Goal: Task Accomplishment & Management: Manage account settings

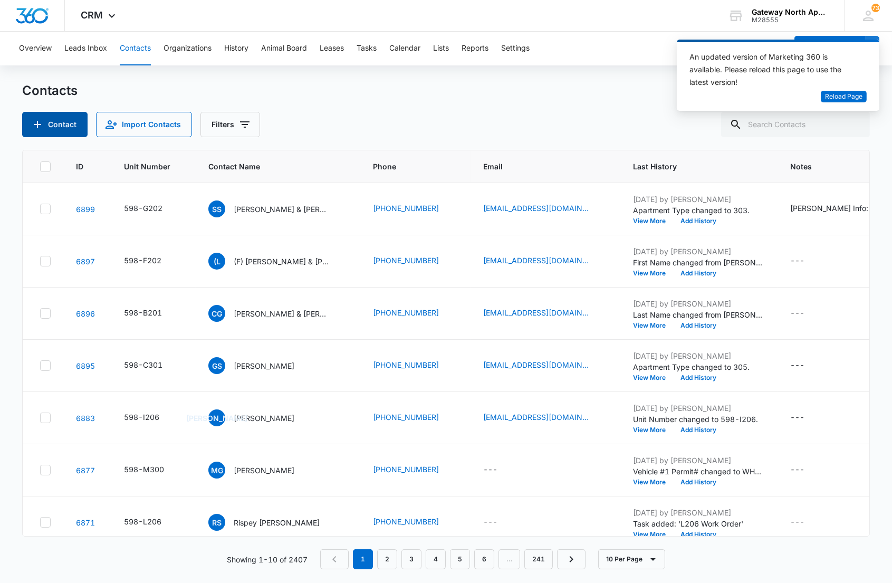
click at [63, 128] on button "Contact" at bounding box center [54, 124] width 65 height 25
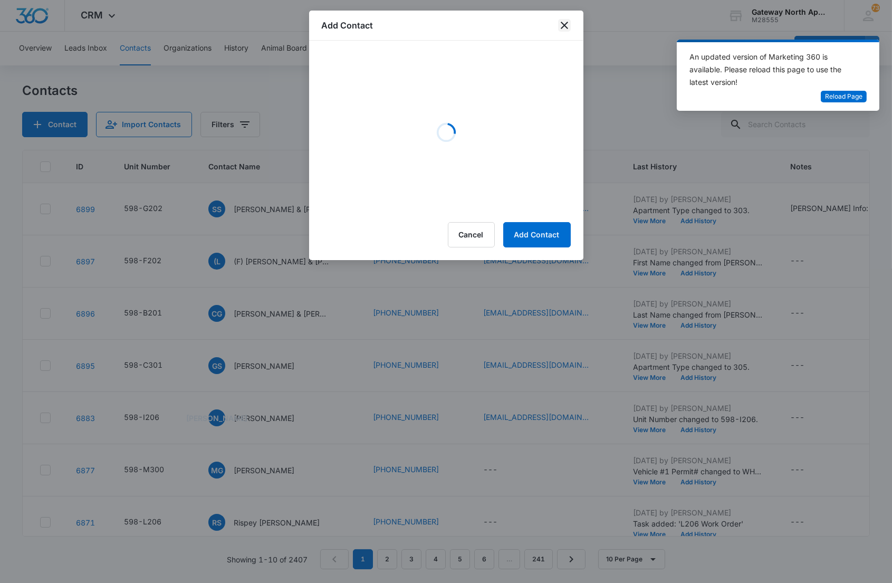
click at [567, 23] on icon "close" at bounding box center [564, 25] width 7 height 7
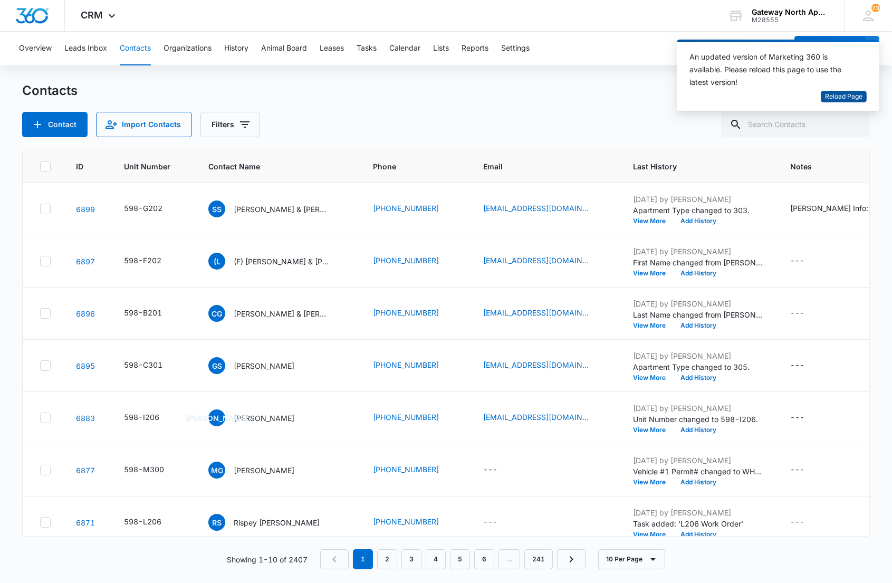
click at [840, 93] on span "Reload Page" at bounding box center [843, 97] width 37 height 10
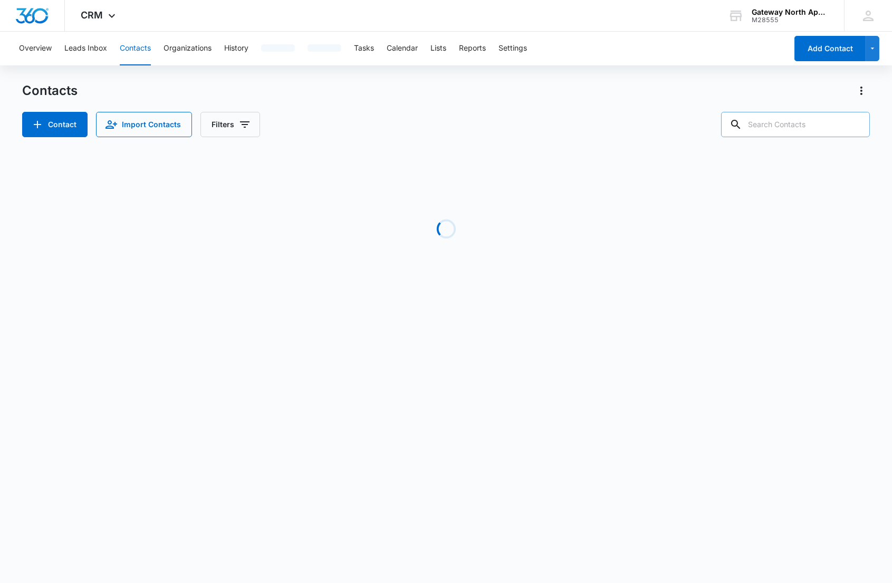
click at [782, 123] on input "text" at bounding box center [795, 124] width 149 height 25
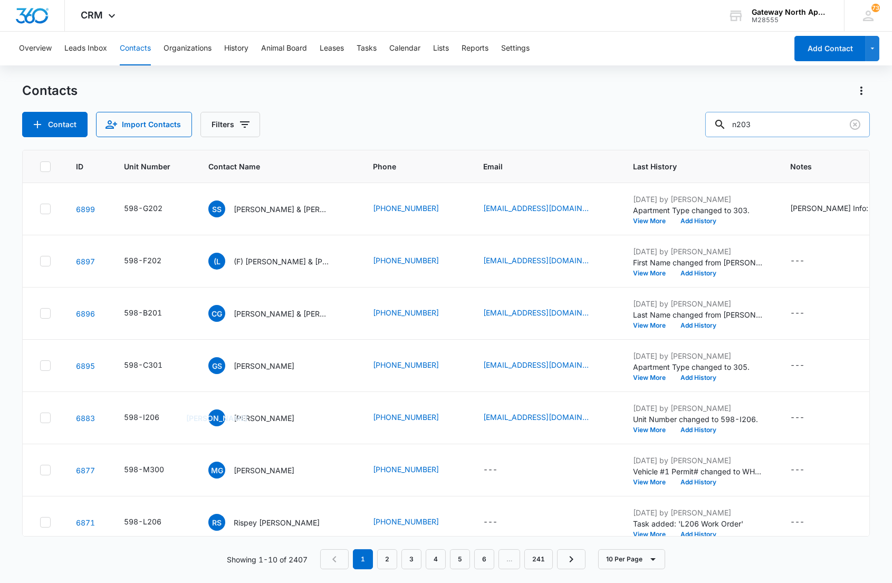
type input "n203"
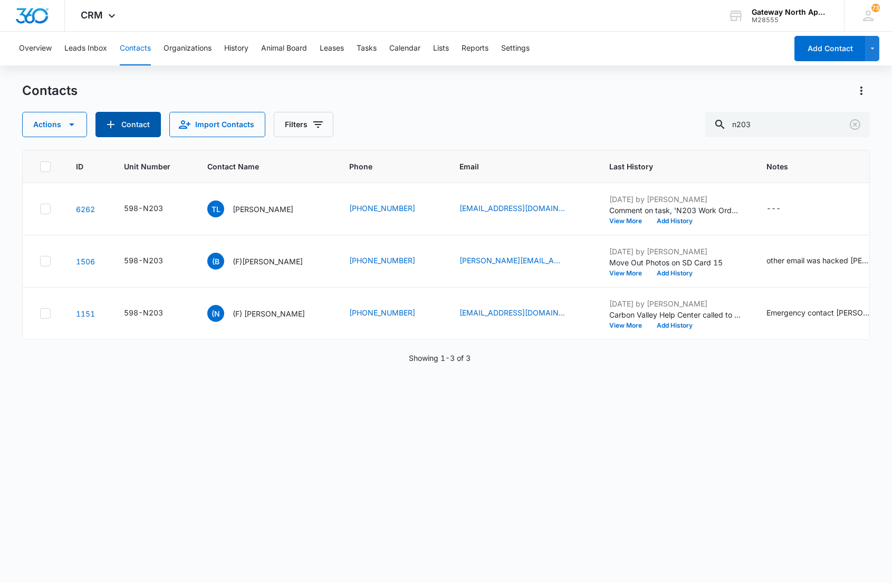
click at [144, 131] on button "Contact" at bounding box center [127, 124] width 65 height 25
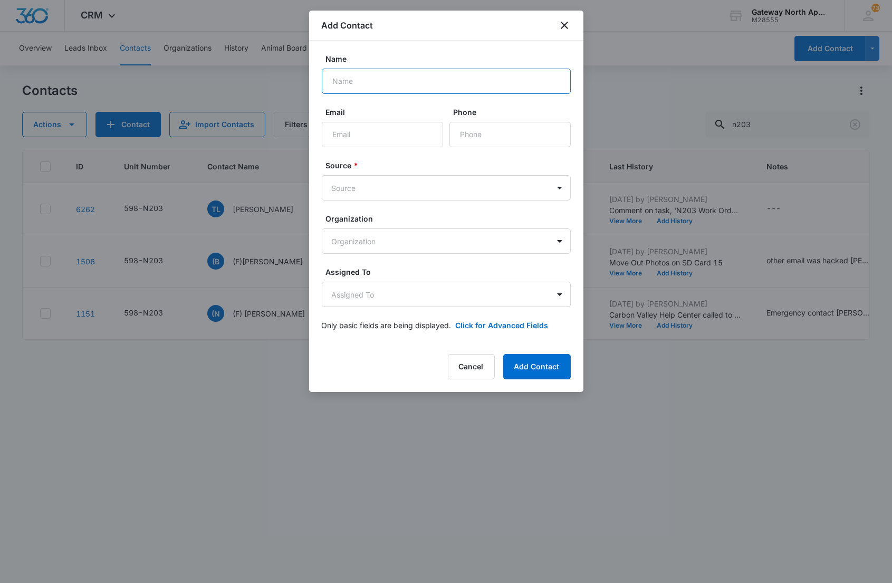
click at [401, 78] on input "Name" at bounding box center [446, 81] width 249 height 25
type input "Joel Robles III & Maria Martinez"
type input "maria.stephh3@gmail.com"
type input "7"
type input "(970) 775-3516"
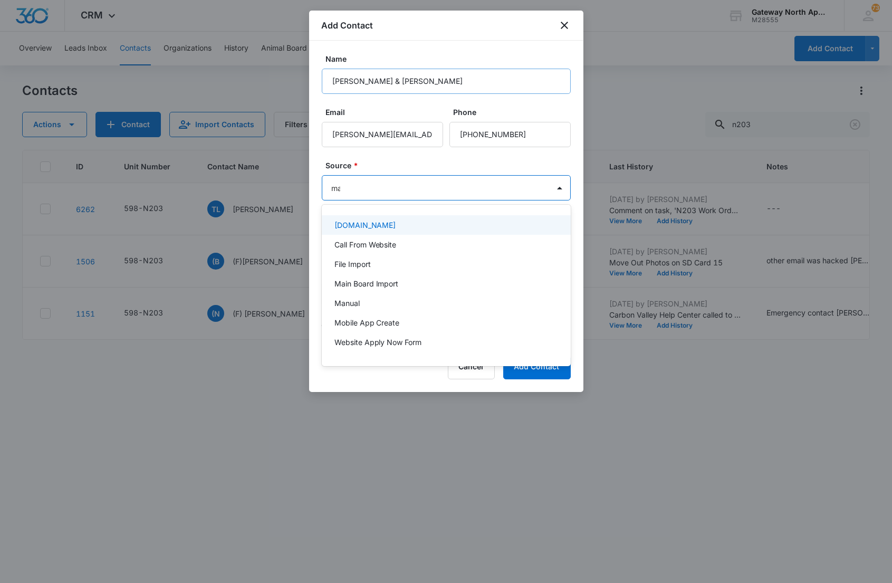
type input "man"
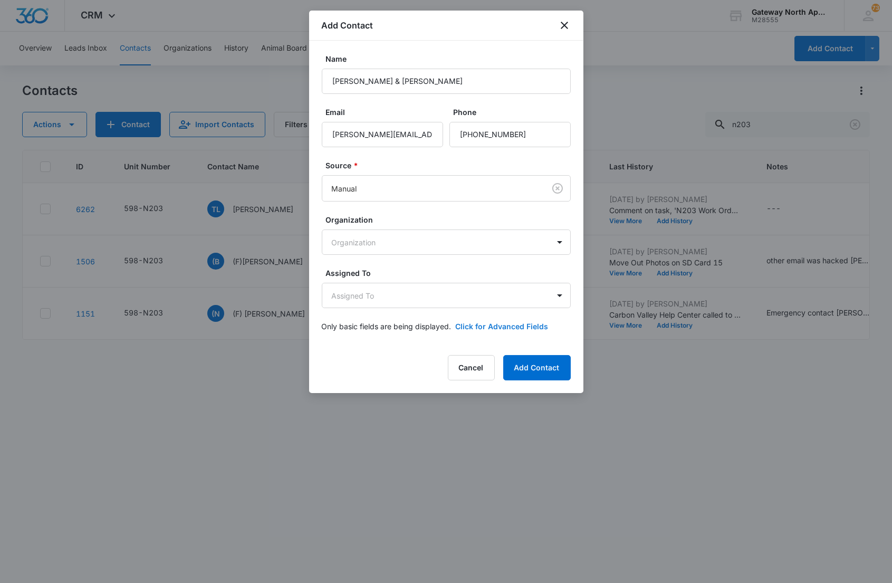
click at [515, 322] on button "Click for Advanced Fields" at bounding box center [502, 326] width 93 height 11
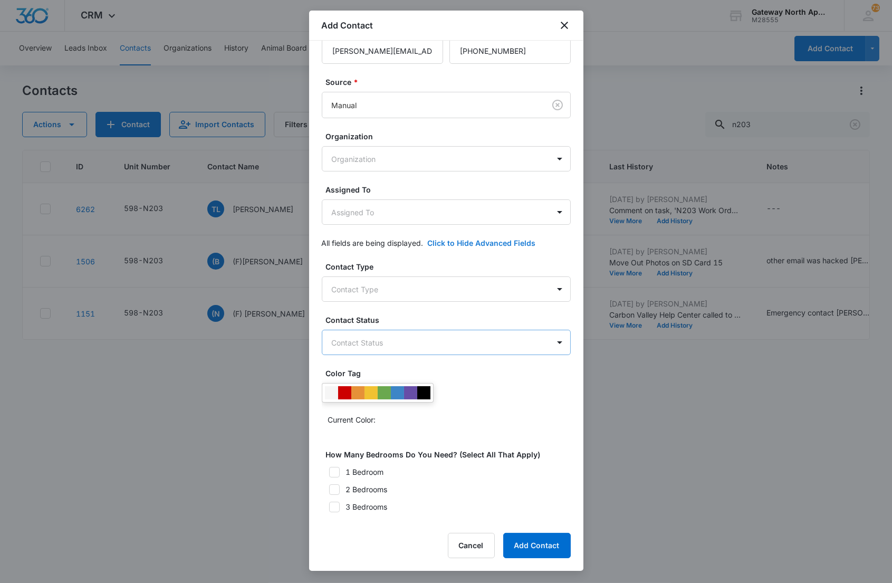
scroll to position [145, 0]
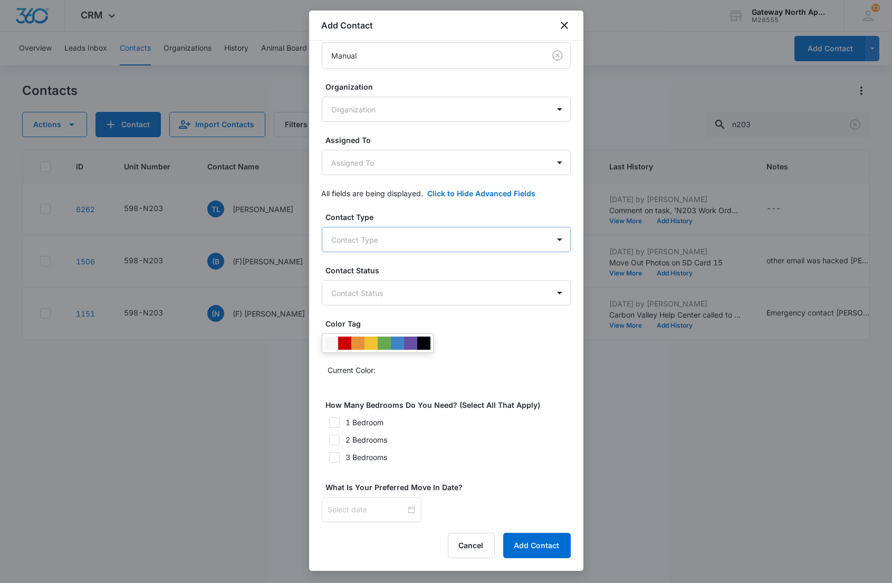
click at [370, 228] on body "CRM Apps Reputation Websites Forms CRM Email Social Content Ads Intelligence Fi…" at bounding box center [446, 291] width 892 height 583
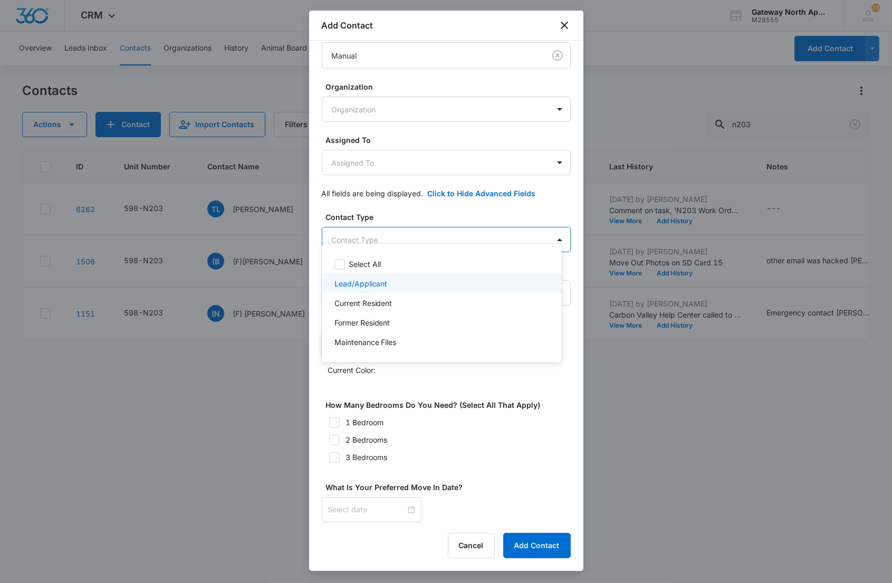
drag, startPoint x: 364, startPoint y: 283, endPoint x: 386, endPoint y: 237, distance: 50.7
click at [364, 283] on p "Lead/Applicant" at bounding box center [360, 283] width 53 height 11
click at [393, 227] on div at bounding box center [446, 291] width 892 height 583
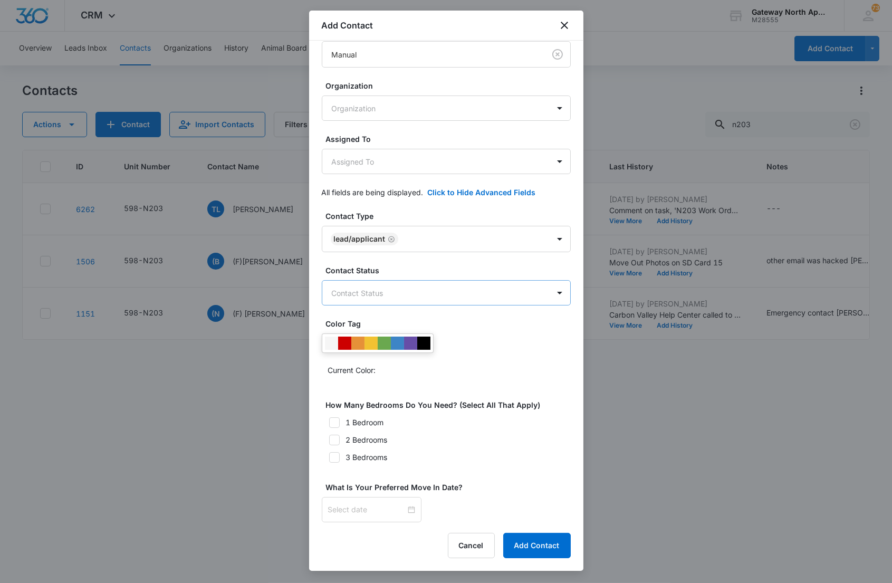
click at [387, 281] on body "CRM Apps Reputation Websites Forms CRM Email Social Content Ads Intelligence Fi…" at bounding box center [446, 291] width 892 height 583
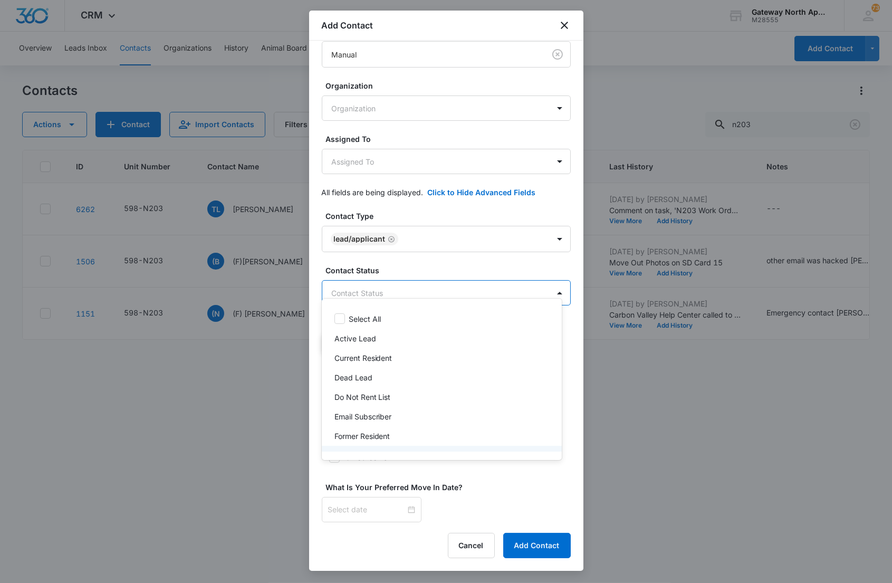
scroll to position [54, 0]
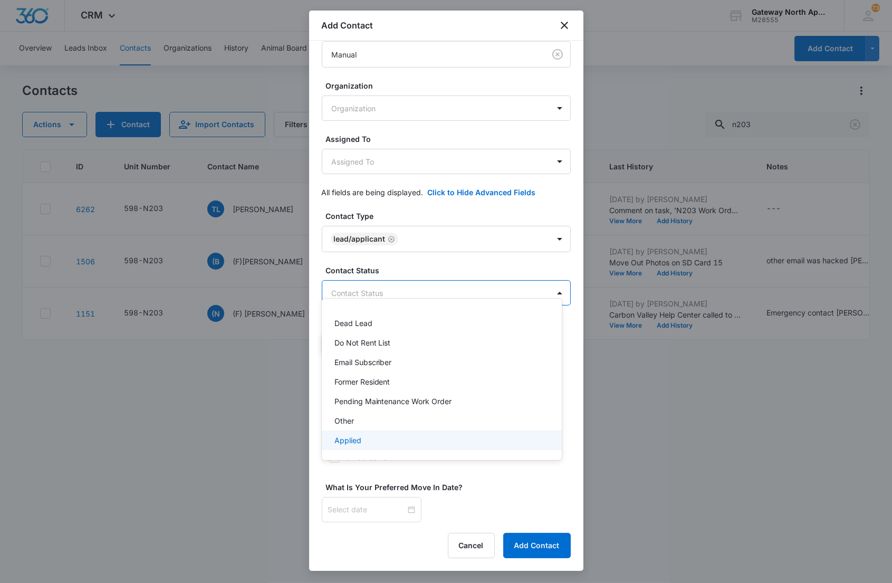
click at [355, 435] on p "Applied" at bounding box center [347, 440] width 27 height 11
click at [452, 274] on div at bounding box center [446, 291] width 892 height 583
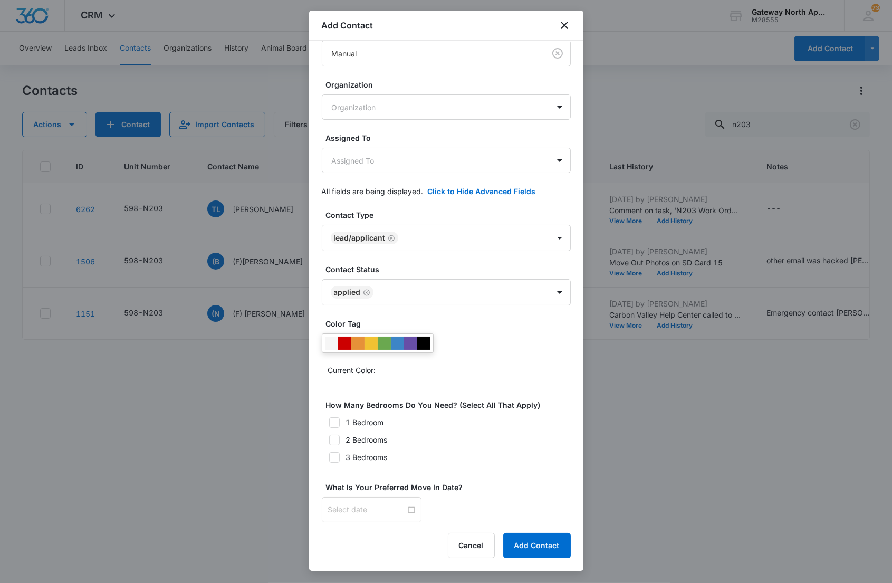
click at [336, 442] on icon at bounding box center [334, 439] width 9 height 9
click at [329, 442] on input "2 Bedrooms" at bounding box center [325, 439] width 7 height 7
checkbox input "true"
drag, startPoint x: 336, startPoint y: 422, endPoint x: 333, endPoint y: 440, distance: 18.1
click at [336, 422] on icon at bounding box center [334, 422] width 9 height 9
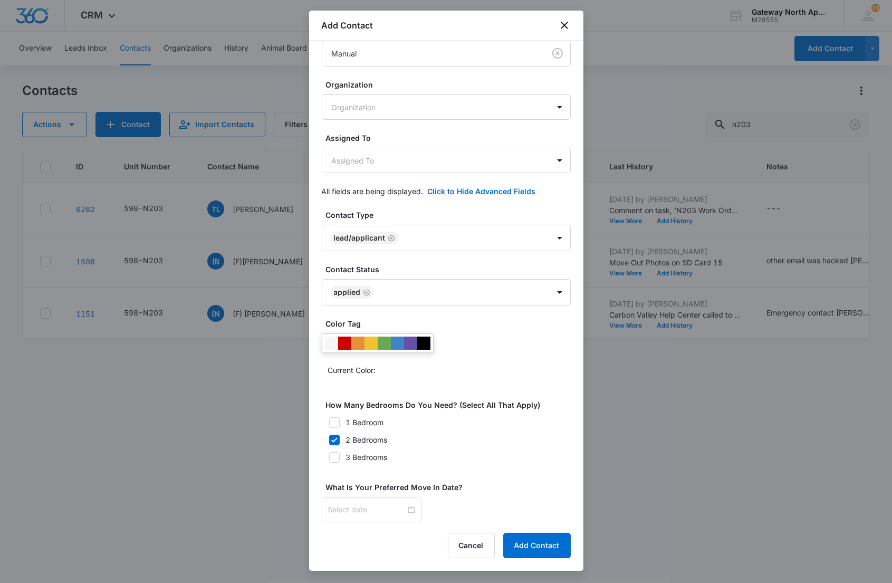
click at [329, 422] on input "1 Bedroom" at bounding box center [325, 422] width 7 height 7
checkbox input "true"
click at [332, 442] on icon at bounding box center [334, 439] width 6 height 5
click at [329, 443] on input "2 Bedrooms" at bounding box center [325, 439] width 7 height 7
checkbox input "false"
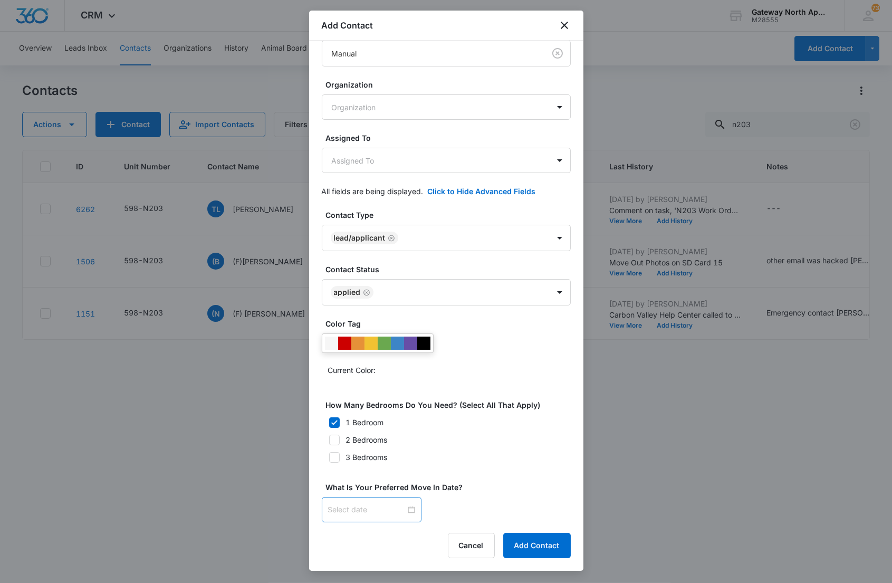
click at [404, 509] on div at bounding box center [371, 510] width 87 height 12
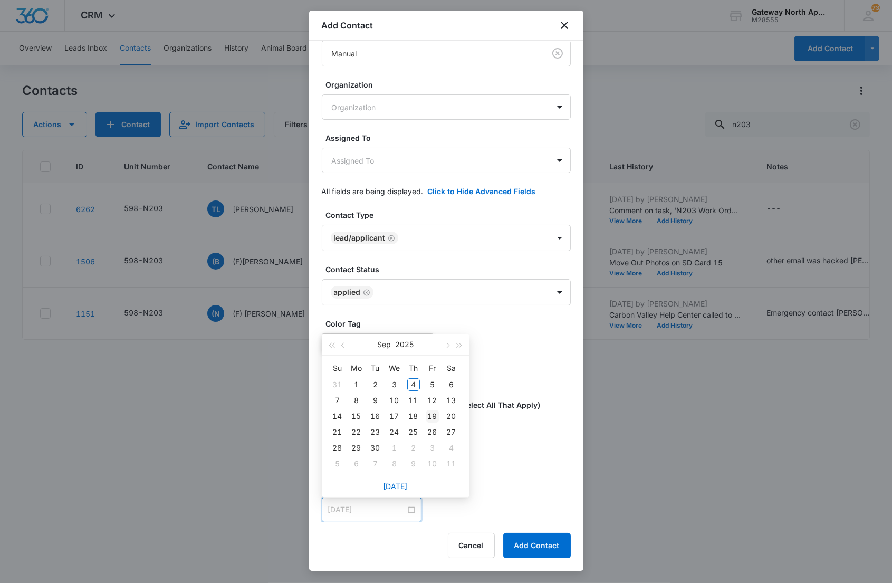
type input "Sep 19, 2025"
click at [429, 412] on div "19" at bounding box center [432, 416] width 13 height 13
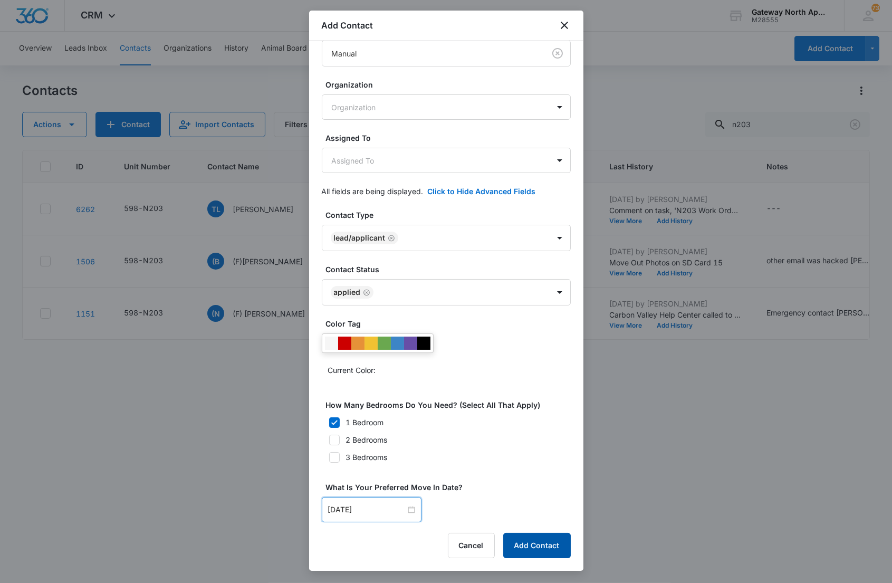
click at [547, 548] on button "Add Contact" at bounding box center [536, 545] width 67 height 25
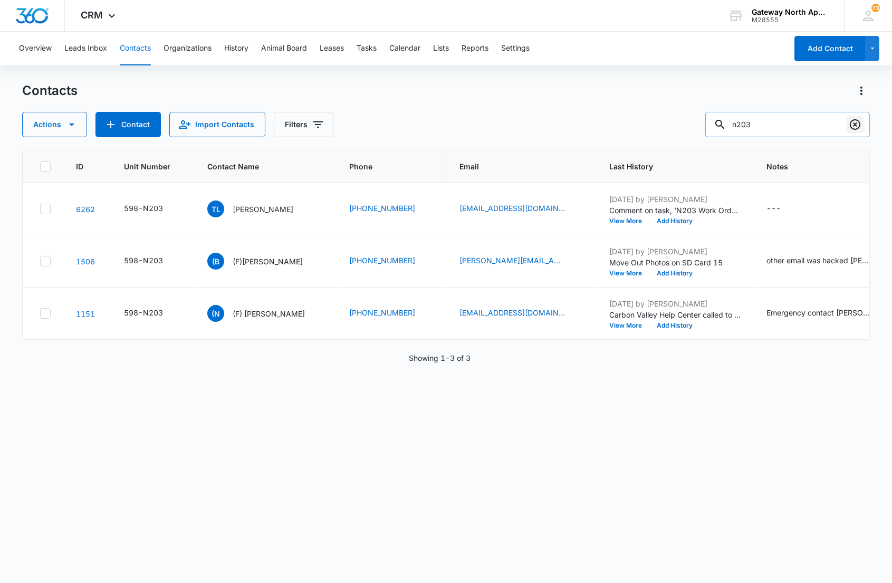
click at [856, 127] on icon "Clear" at bounding box center [854, 124] width 13 height 13
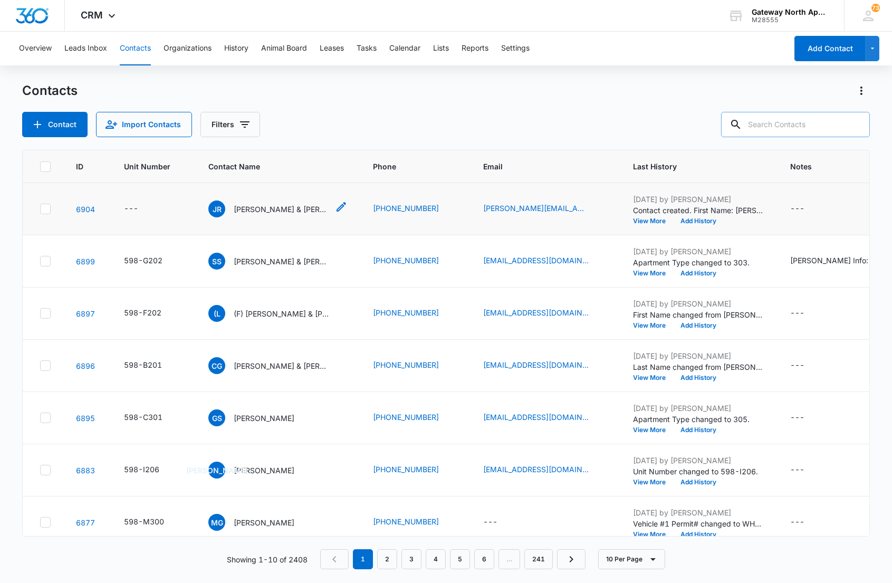
click at [262, 210] on p "Joel Robles III & Maria Martinez" at bounding box center [281, 209] width 95 height 11
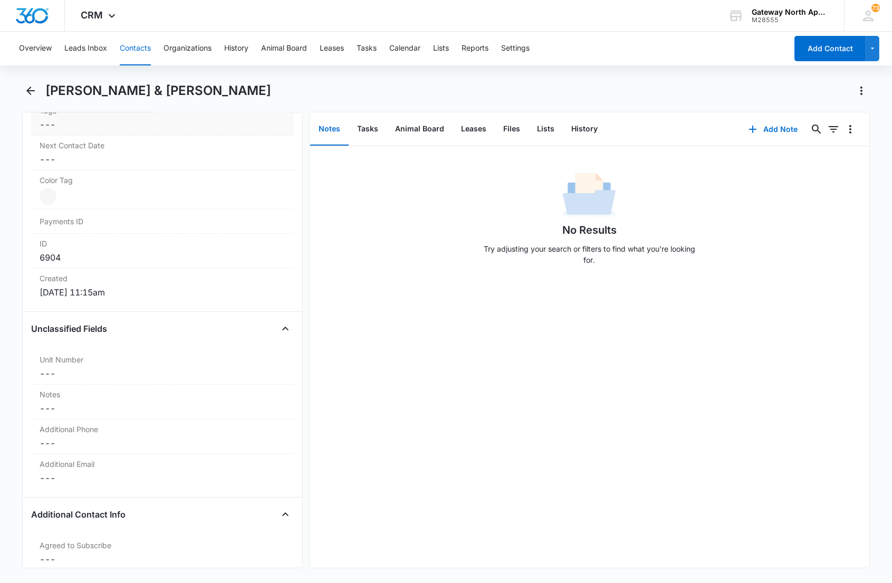
scroll to position [644, 0]
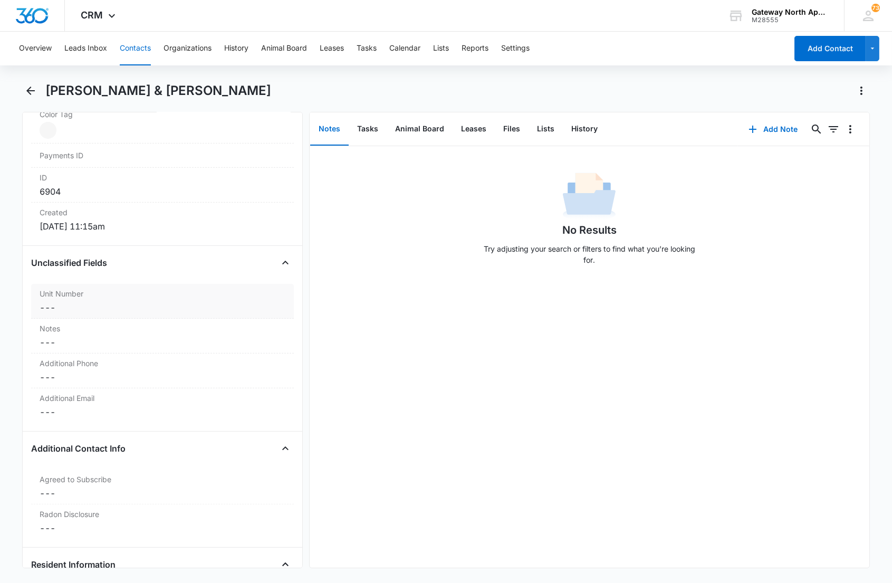
click at [97, 304] on dd "Cancel Save Changes ---" at bounding box center [162, 307] width 245 height 13
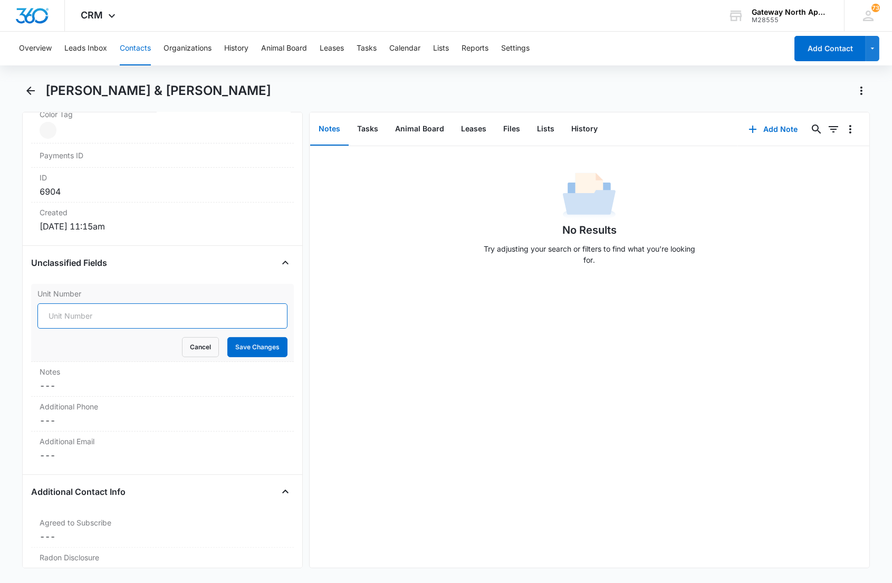
click at [70, 318] on input "Unit Number" at bounding box center [161, 315] width 249 height 25
type input "598-N203"
click at [227, 337] on button "Save Changes" at bounding box center [257, 347] width 60 height 20
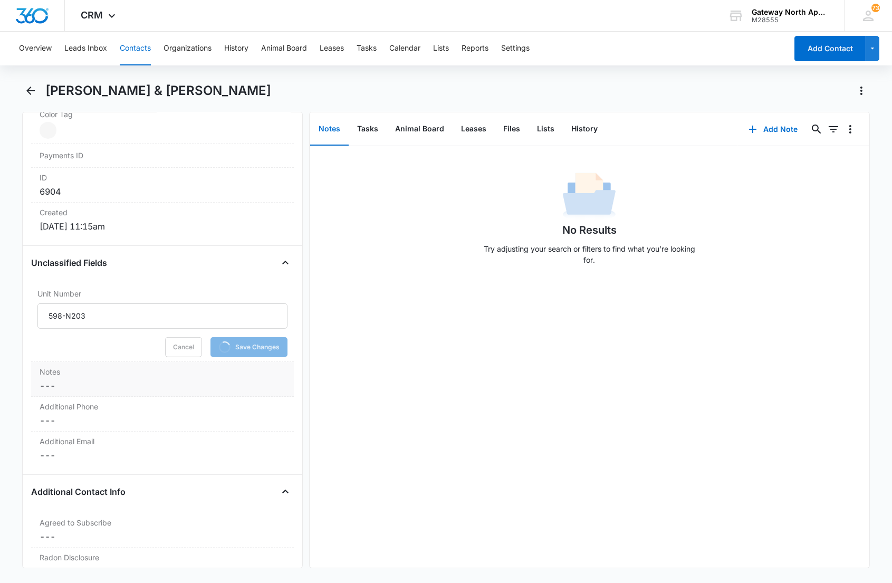
click at [50, 375] on label "Notes" at bounding box center [162, 371] width 245 height 11
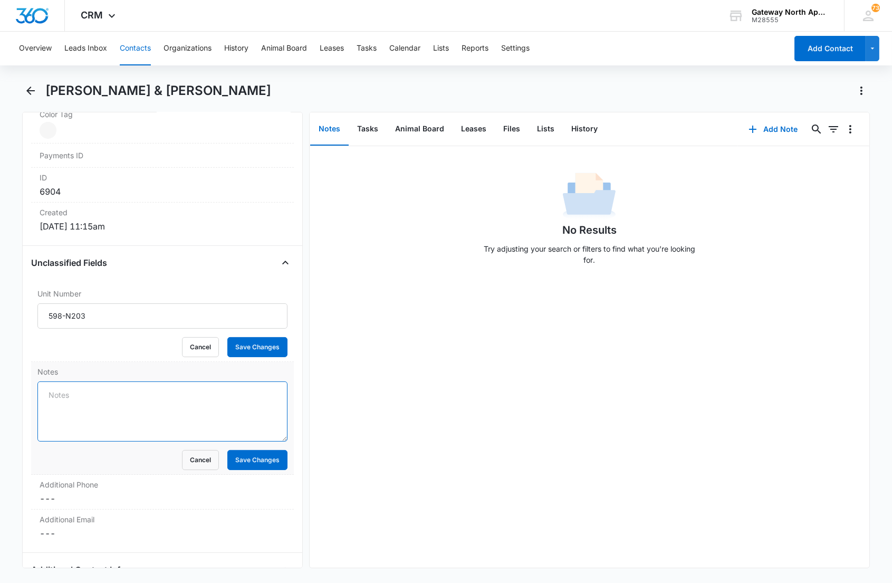
click at [70, 394] on textarea "Notes" at bounding box center [161, 411] width 249 height 60
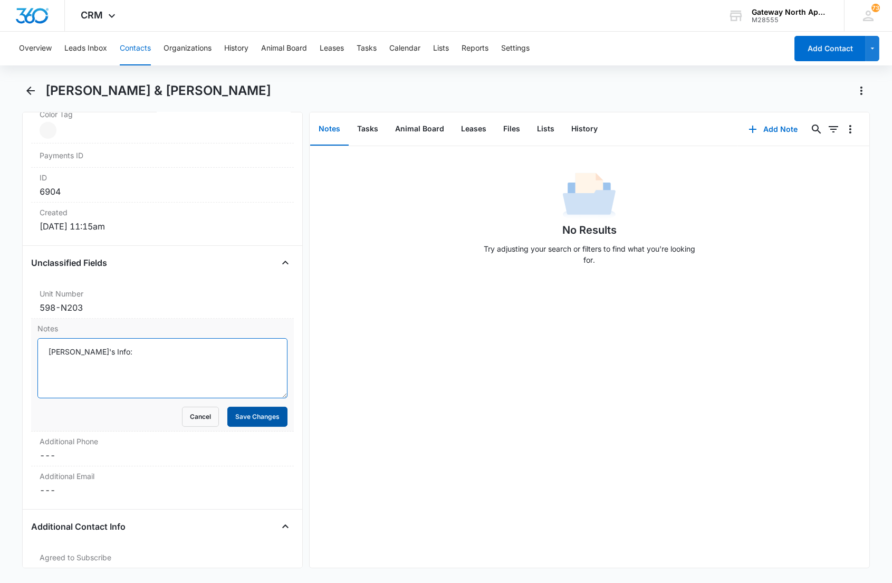
type textarea "Joel's Info:"
click at [236, 417] on button "Save Changes" at bounding box center [257, 417] width 60 height 20
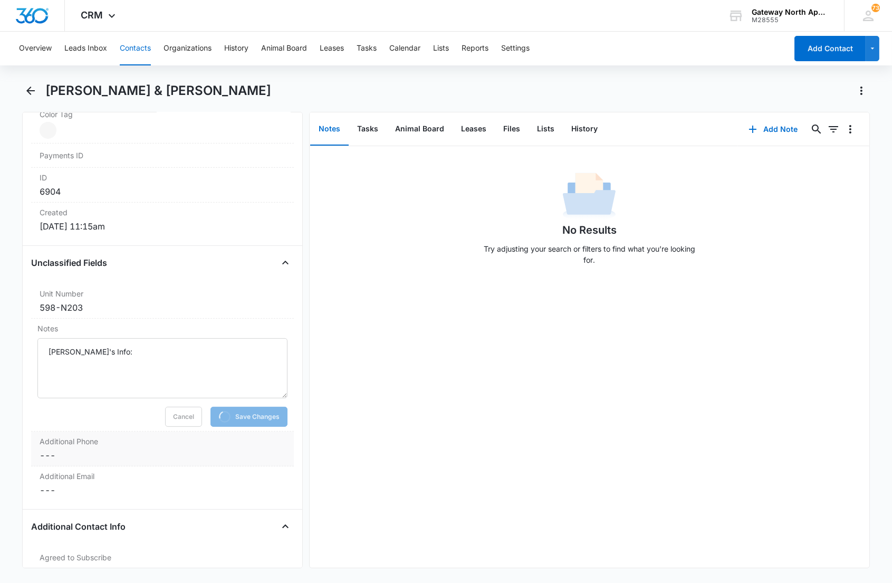
click at [148, 438] on label "Additional Phone" at bounding box center [162, 441] width 245 height 11
click at [104, 507] on dd "Cancel Save Changes ---" at bounding box center [162, 513] width 245 height 13
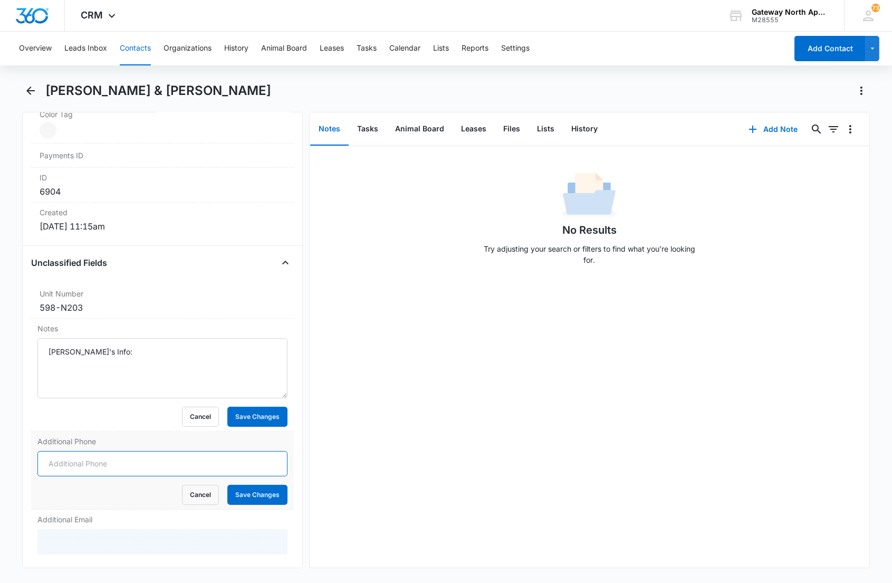
drag, startPoint x: 104, startPoint y: 506, endPoint x: 104, endPoint y: 463, distance: 43.2
click at [104, 463] on input "Additional Phone" at bounding box center [161, 463] width 249 height 25
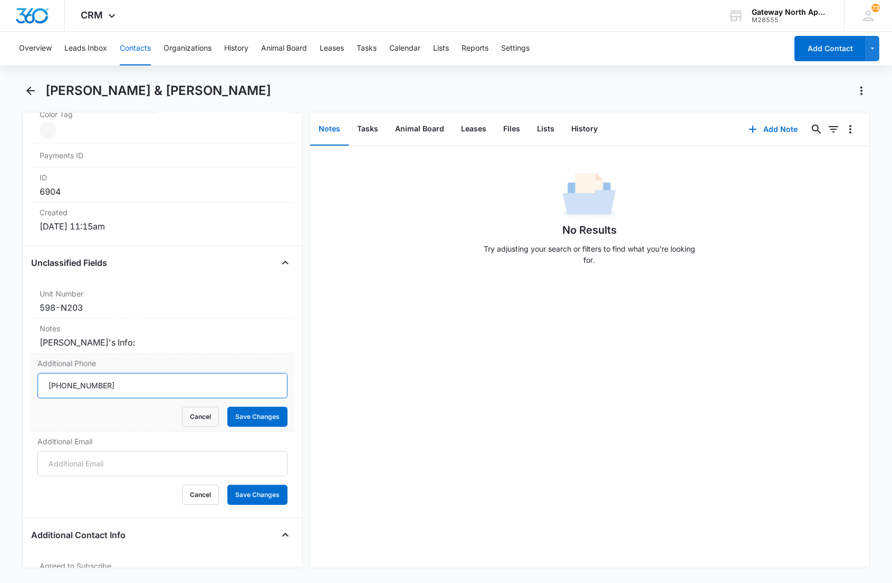
type input "(970) 612-6079"
click at [227, 407] on button "Save Changes" at bounding box center [257, 417] width 60 height 20
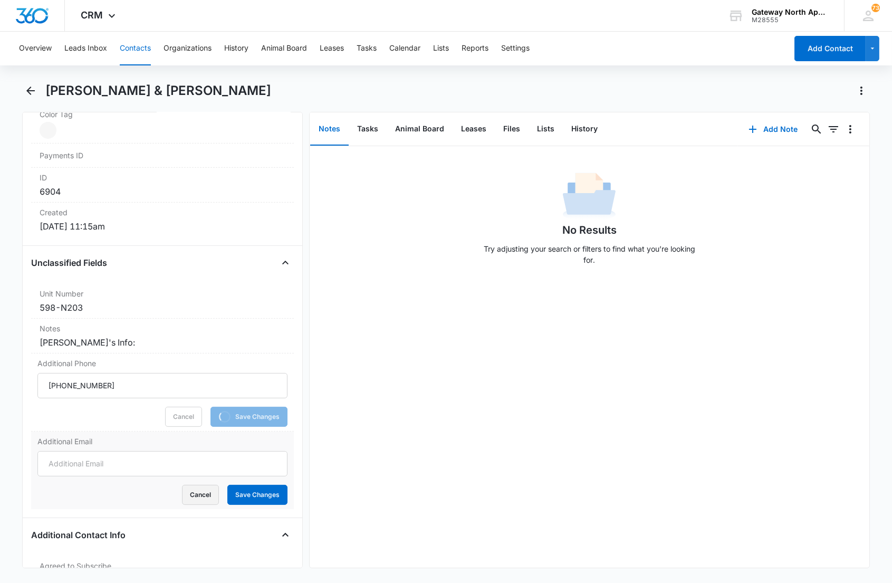
click at [187, 491] on button "Cancel" at bounding box center [200, 495] width 37 height 20
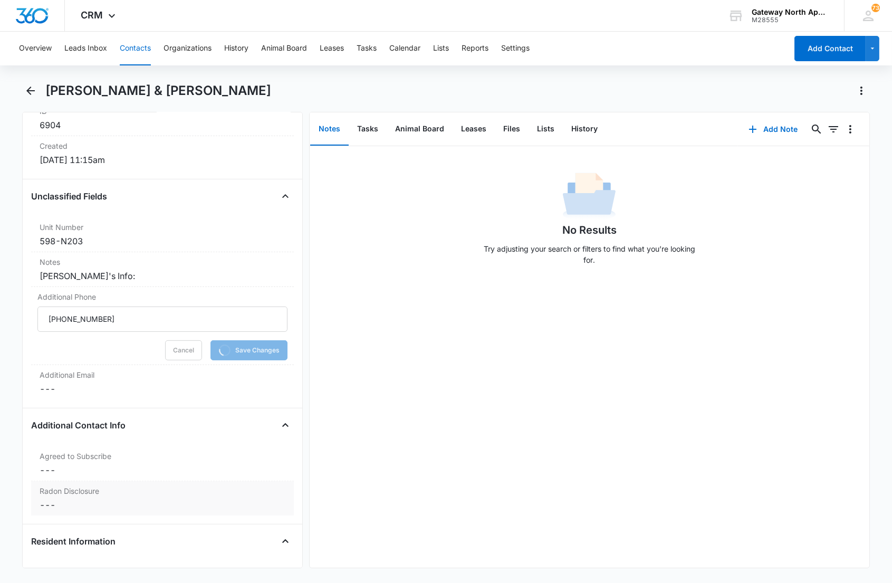
scroll to position [761, 0]
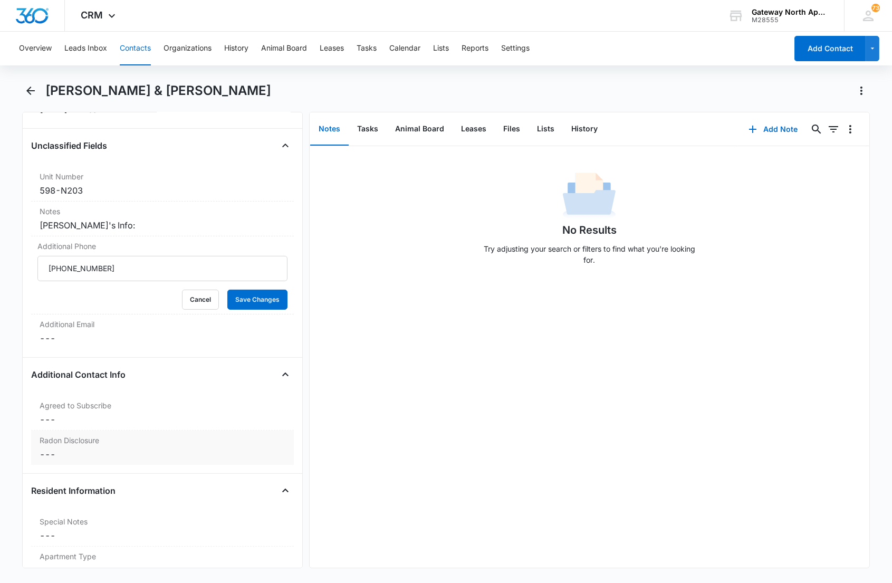
click at [101, 441] on label "Radon Disclosure" at bounding box center [162, 440] width 245 height 11
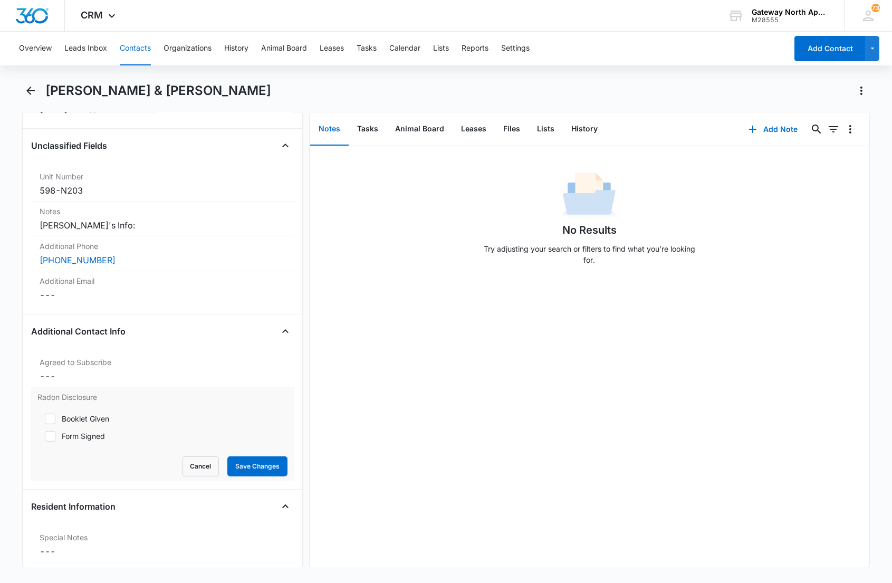
click at [65, 434] on div "Form Signed" at bounding box center [83, 435] width 43 height 11
click at [45, 434] on input "Form Signed" at bounding box center [40, 435] width 7 height 7
checkbox input "true"
click at [243, 476] on button "Save Changes" at bounding box center [257, 466] width 60 height 20
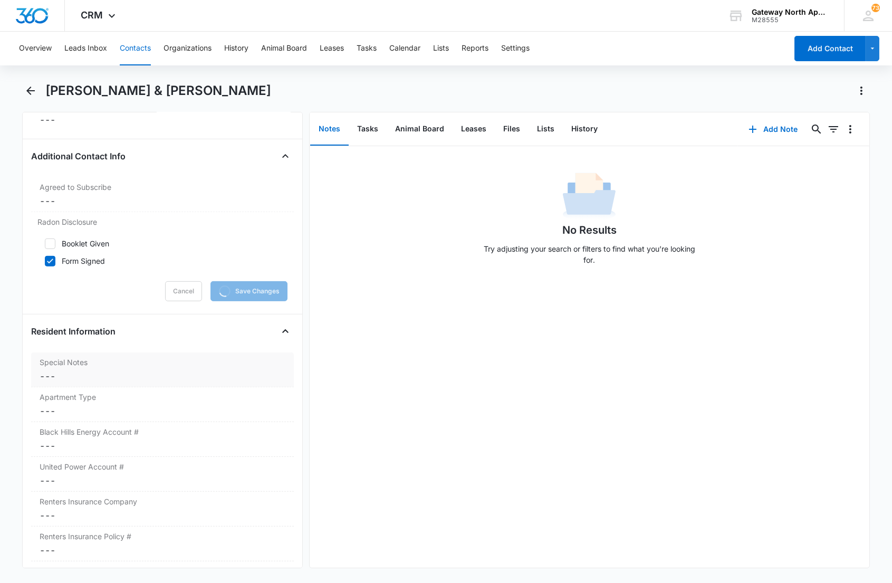
scroll to position [937, 0]
click at [88, 408] on dd "Cancel Save Changes ---" at bounding box center [162, 410] width 245 height 13
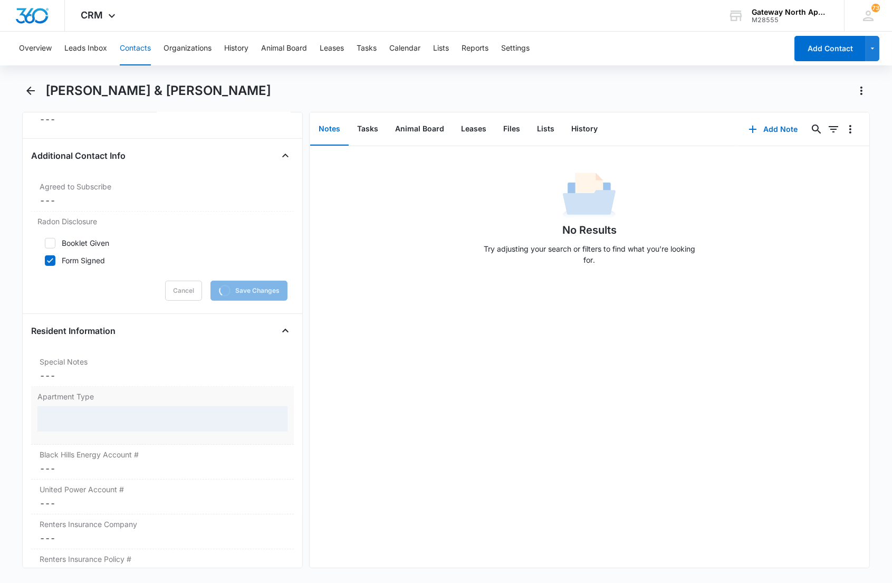
click at [87, 420] on div at bounding box center [161, 418] width 249 height 25
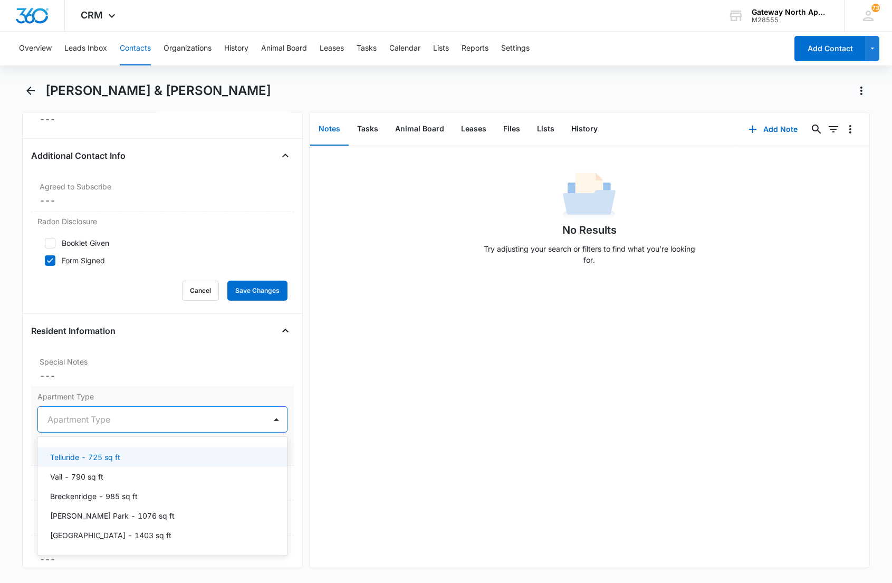
click at [134, 421] on div at bounding box center [149, 419] width 204 height 15
click at [98, 457] on p "Telluride - 725 sq ft" at bounding box center [85, 456] width 70 height 11
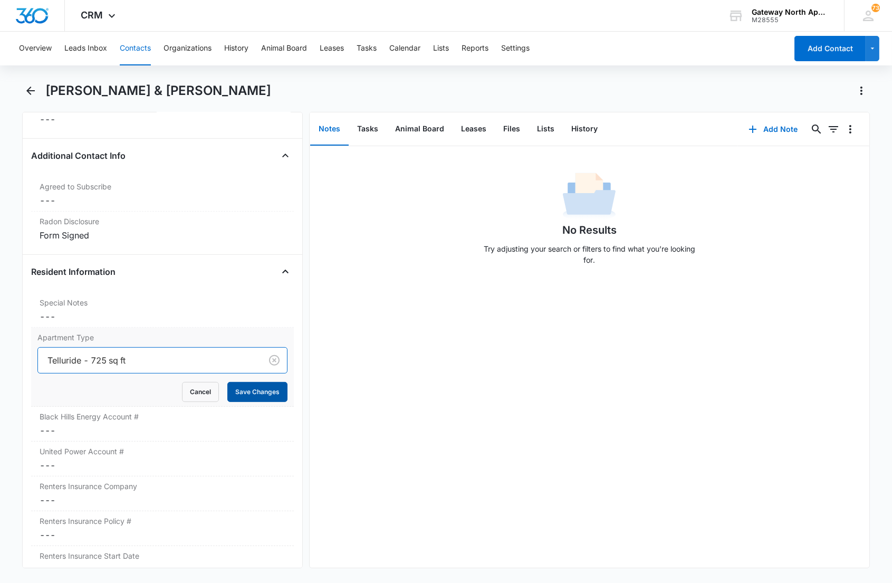
click at [227, 394] on button "Save Changes" at bounding box center [257, 392] width 60 height 20
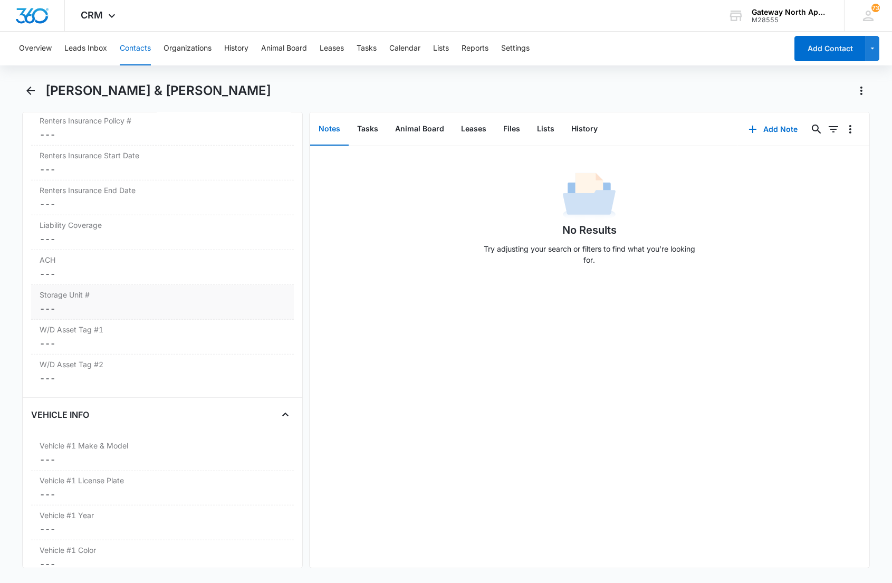
scroll to position [1345, 0]
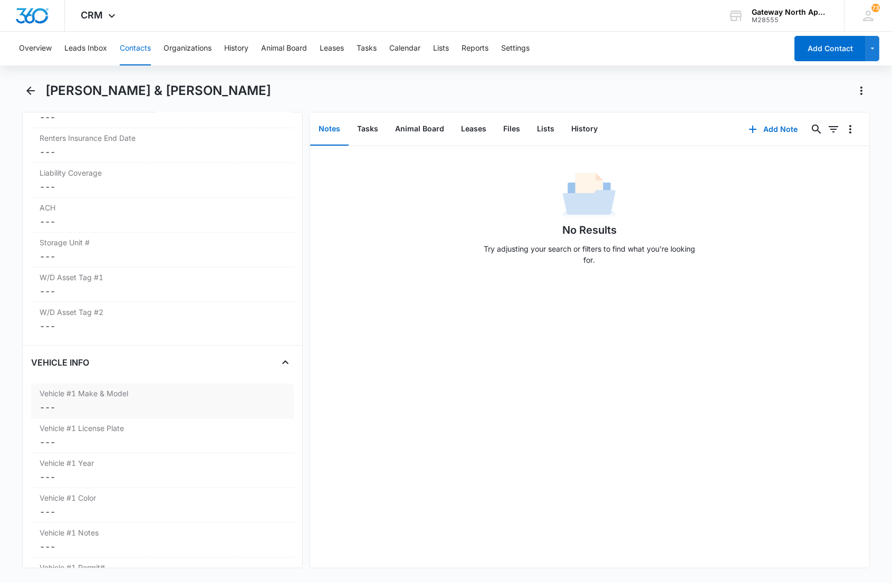
click at [139, 408] on dd "Cancel Save Changes ---" at bounding box center [162, 407] width 245 height 13
drag, startPoint x: 112, startPoint y: 454, endPoint x: 104, endPoint y: 491, distance: 38.3
click at [112, 455] on label "Vehicle #1 License Plate" at bounding box center [162, 451] width 245 height 11
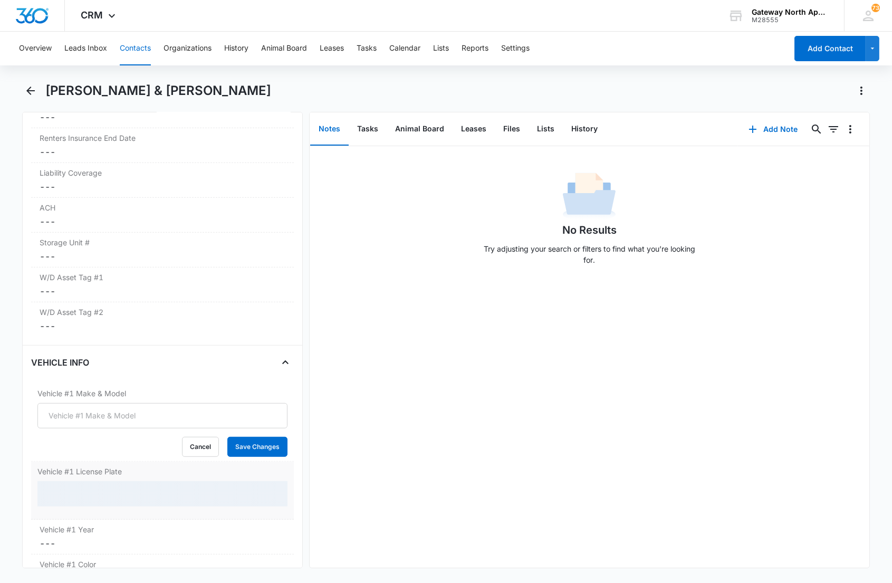
click at [95, 519] on div "Vehicle #1 License Plate" at bounding box center [162, 490] width 262 height 58
click at [91, 519] on div "Vehicle #1 License Plate" at bounding box center [162, 490] width 262 height 58
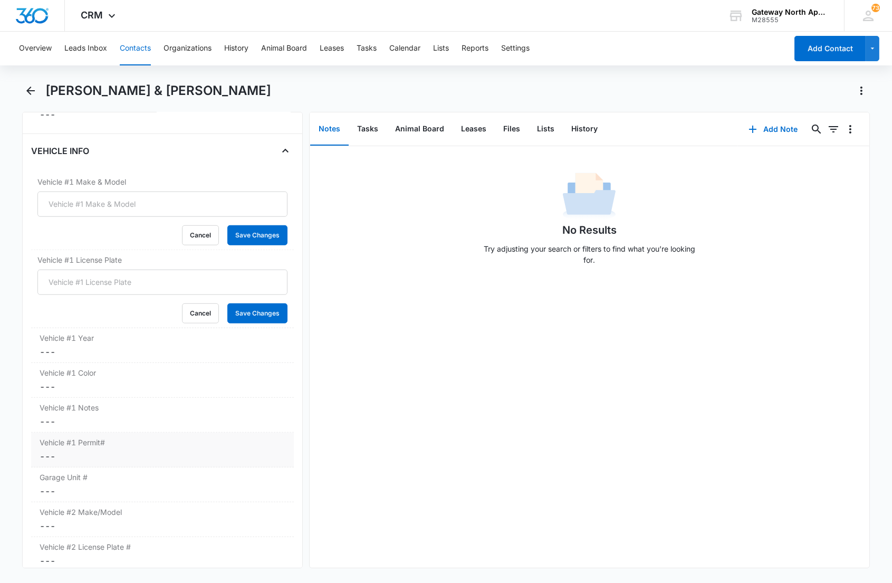
scroll to position [1579, 0]
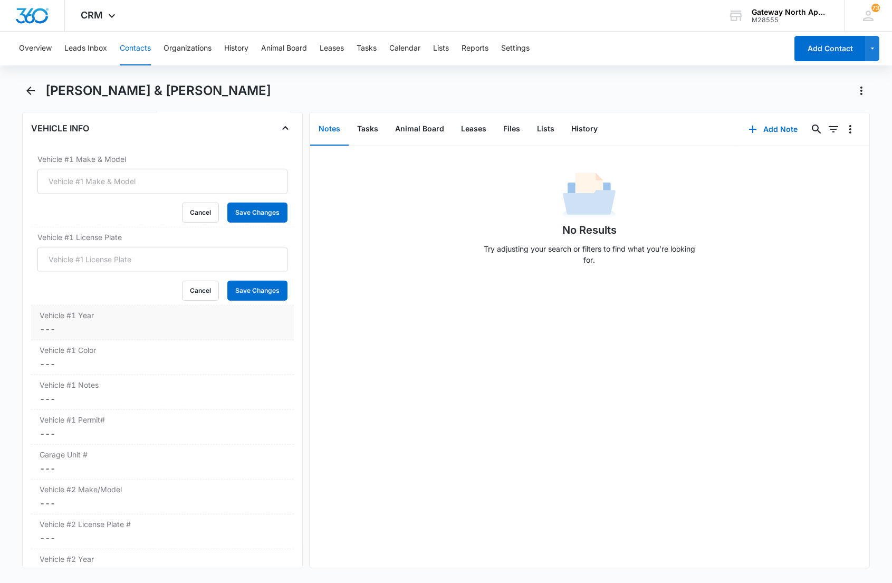
click at [92, 321] on label "Vehicle #1 Year" at bounding box center [162, 315] width 245 height 11
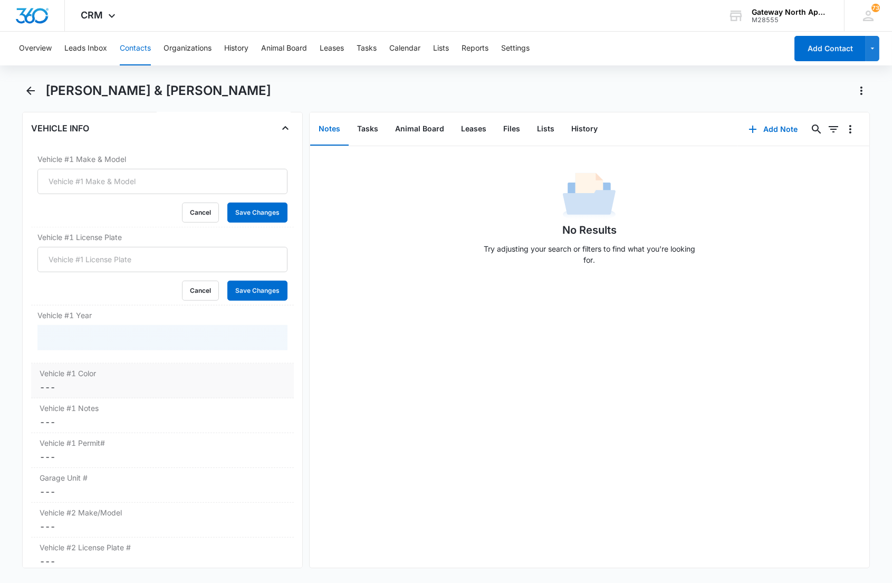
click at [83, 384] on dd "Cancel Save Changes ---" at bounding box center [162, 387] width 245 height 13
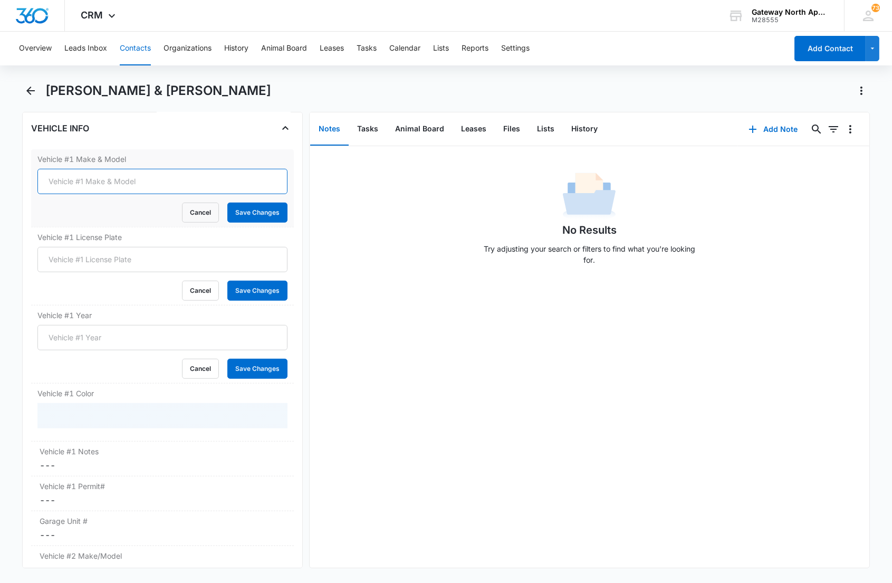
click at [145, 186] on input "Vehicle #1 Make & Model" at bounding box center [161, 181] width 249 height 25
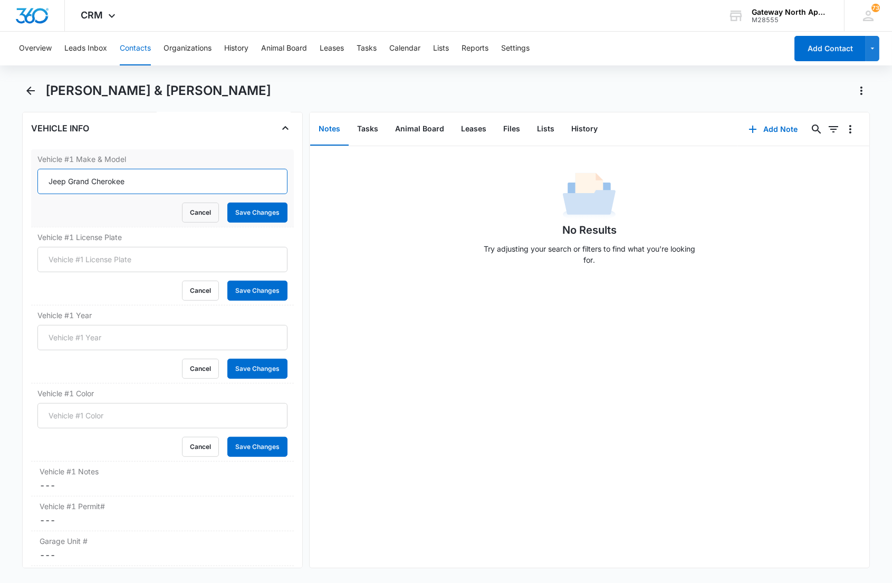
type input "Jeep Grand Cherokee"
click at [227, 202] on button "Save Changes" at bounding box center [257, 212] width 60 height 20
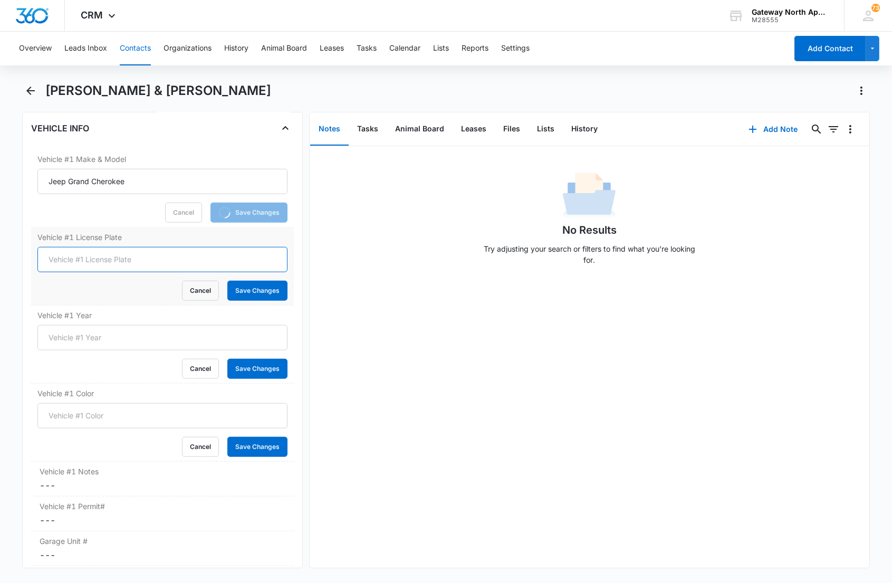
click at [144, 267] on input "Vehicle #1 License Plate" at bounding box center [161, 259] width 249 height 25
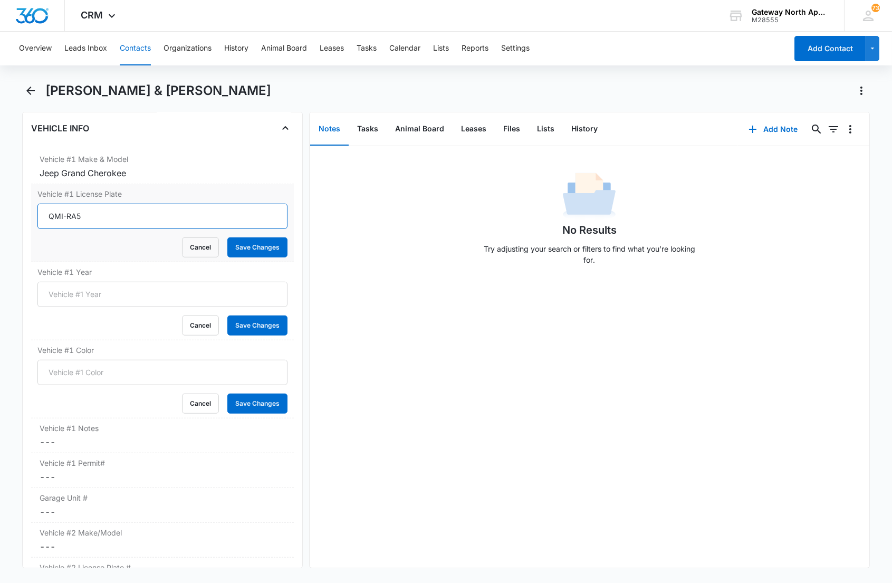
type input "QMI-RA5"
click at [227, 237] on button "Save Changes" at bounding box center [257, 247] width 60 height 20
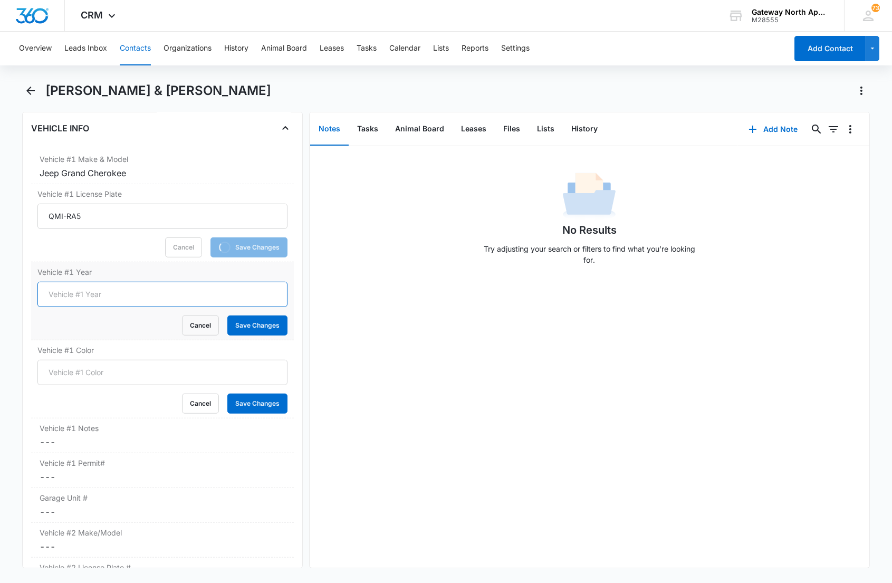
click at [140, 287] on input "Vehicle #1 Year" at bounding box center [161, 294] width 249 height 25
type input "2014"
click at [227, 315] on button "Save Changes" at bounding box center [257, 325] width 60 height 20
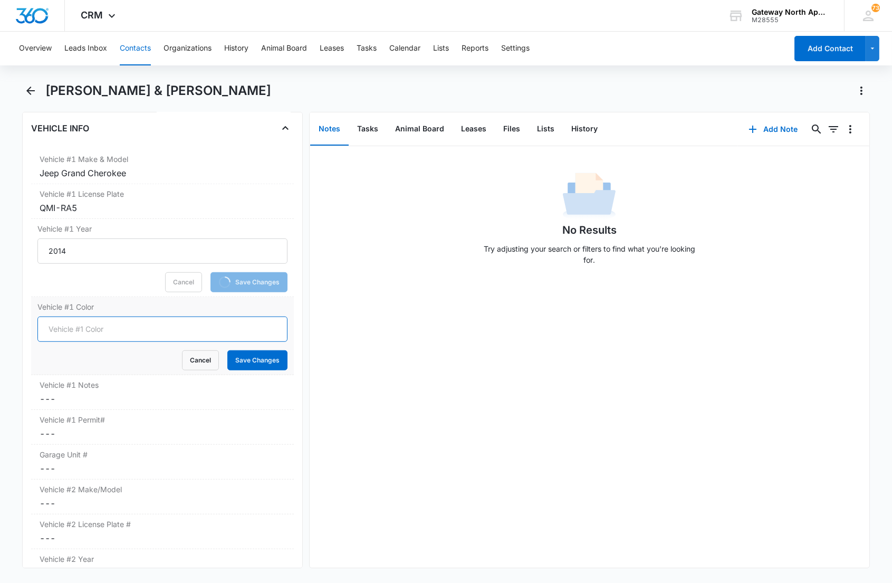
click at [99, 330] on input "Vehicle #1 Color" at bounding box center [161, 328] width 249 height 25
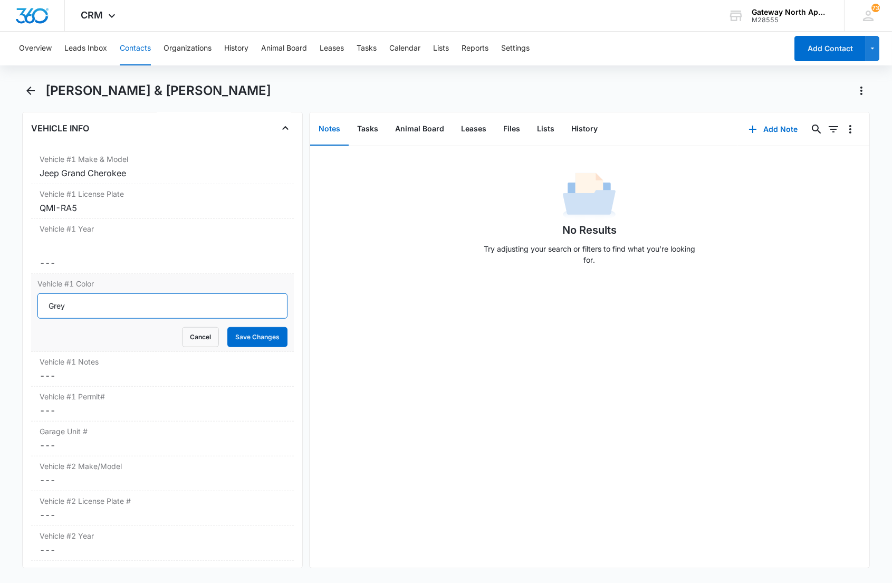
type input "Grey"
click at [227, 327] on button "Save Changes" at bounding box center [257, 337] width 60 height 20
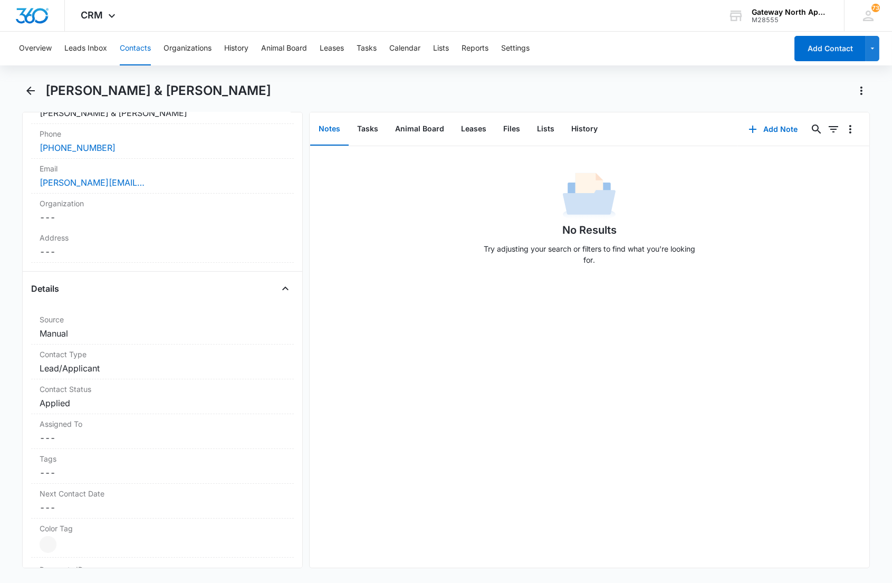
scroll to position [0, 0]
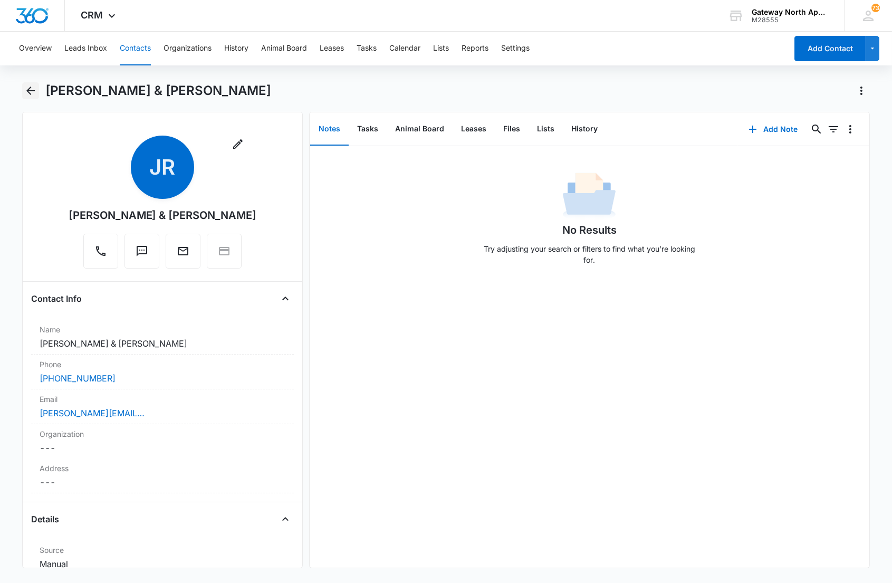
click at [36, 91] on icon "Back" at bounding box center [30, 90] width 13 height 13
